Goal: Check status: Check status

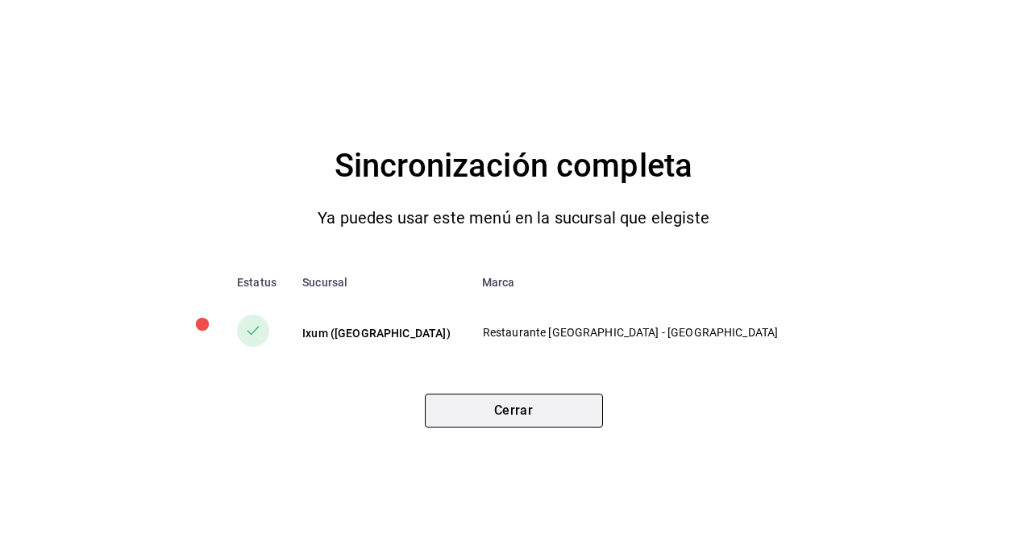
click at [477, 403] on button "Cerrar" at bounding box center [514, 411] width 178 height 34
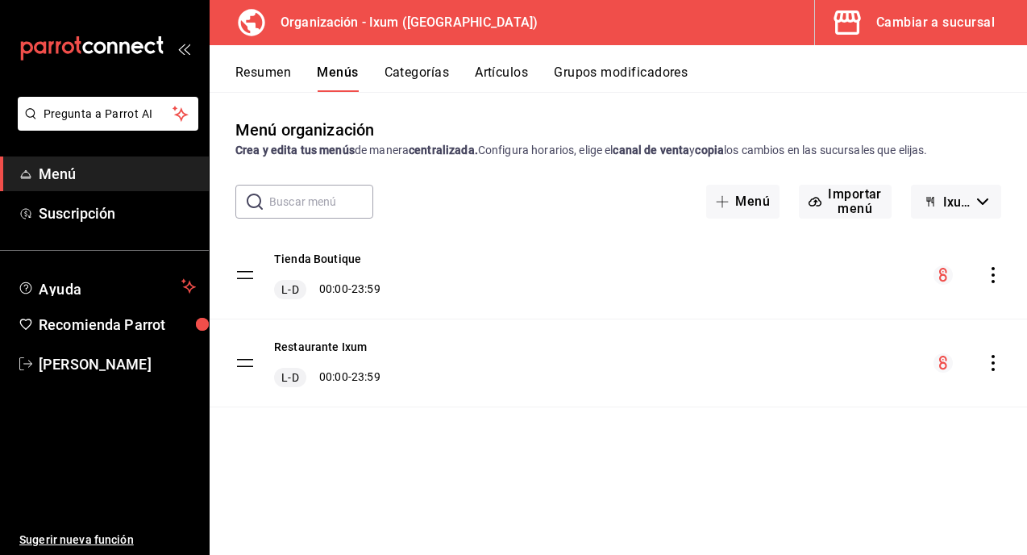
click at [895, 21] on div "Cambiar a sucursal" at bounding box center [936, 22] width 119 height 23
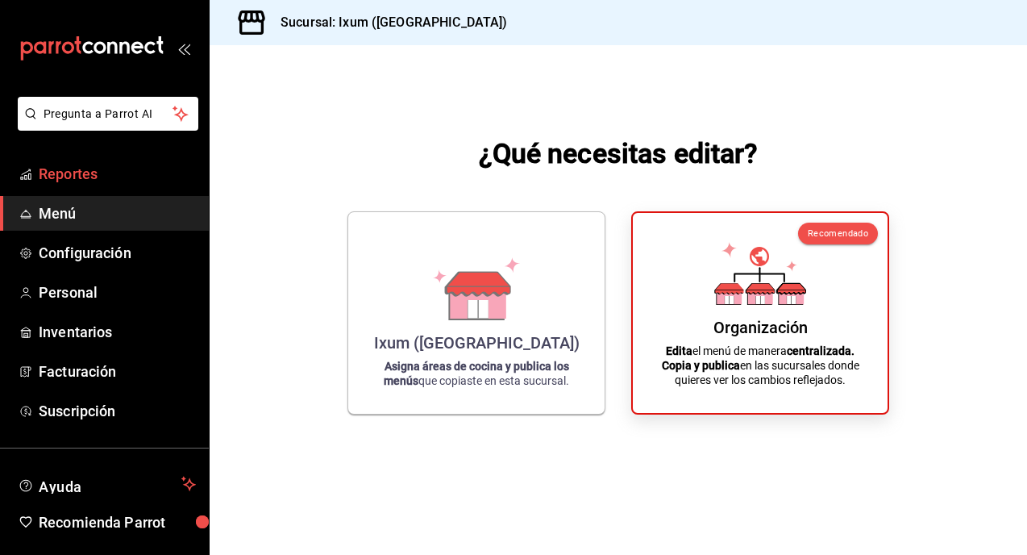
click at [92, 173] on span "Reportes" at bounding box center [117, 174] width 157 height 22
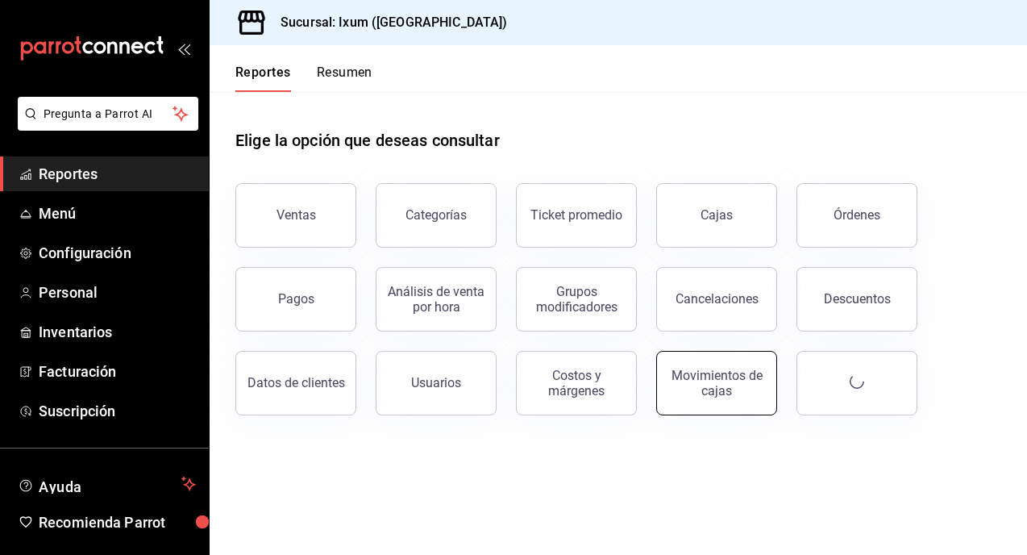
click at [735, 369] on div "Movimientos de cajas" at bounding box center [717, 383] width 100 height 31
